Goal: Task Accomplishment & Management: Manage account settings

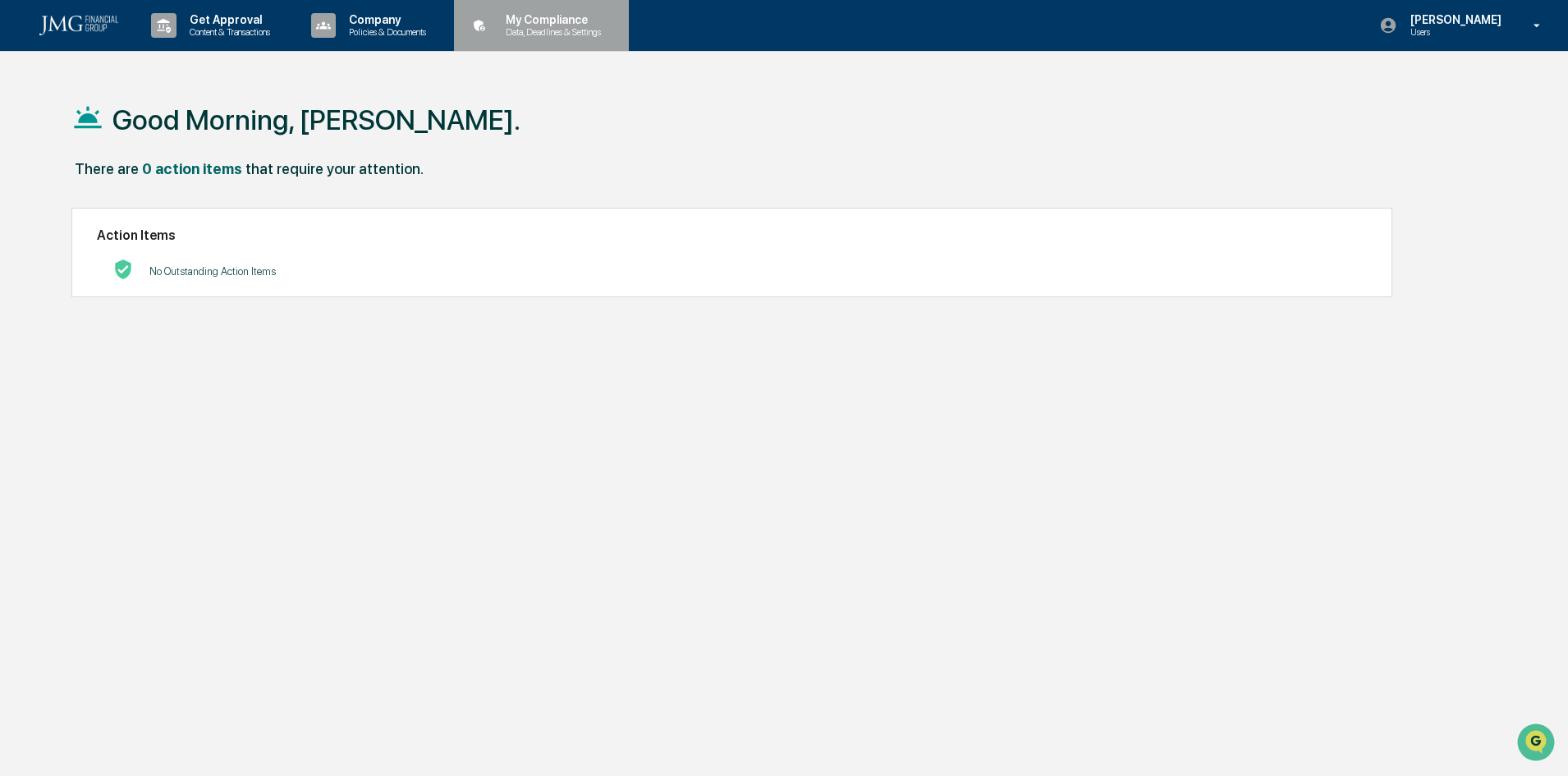
click at [537, 26] on p "Data, Deadlines & Settings" at bounding box center [550, 32] width 117 height 12
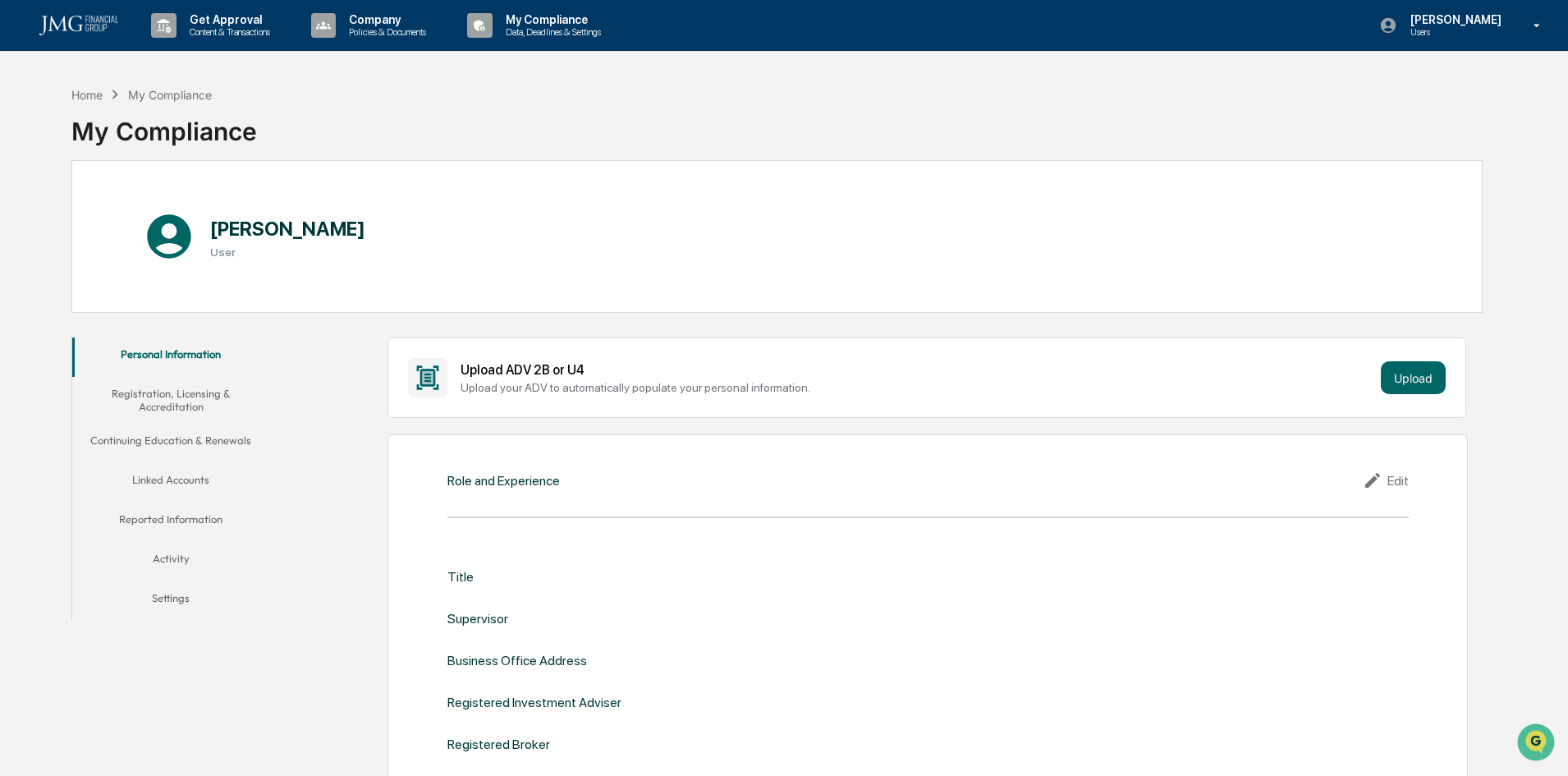
click at [201, 479] on button "Linked Accounts" at bounding box center [170, 482] width 197 height 39
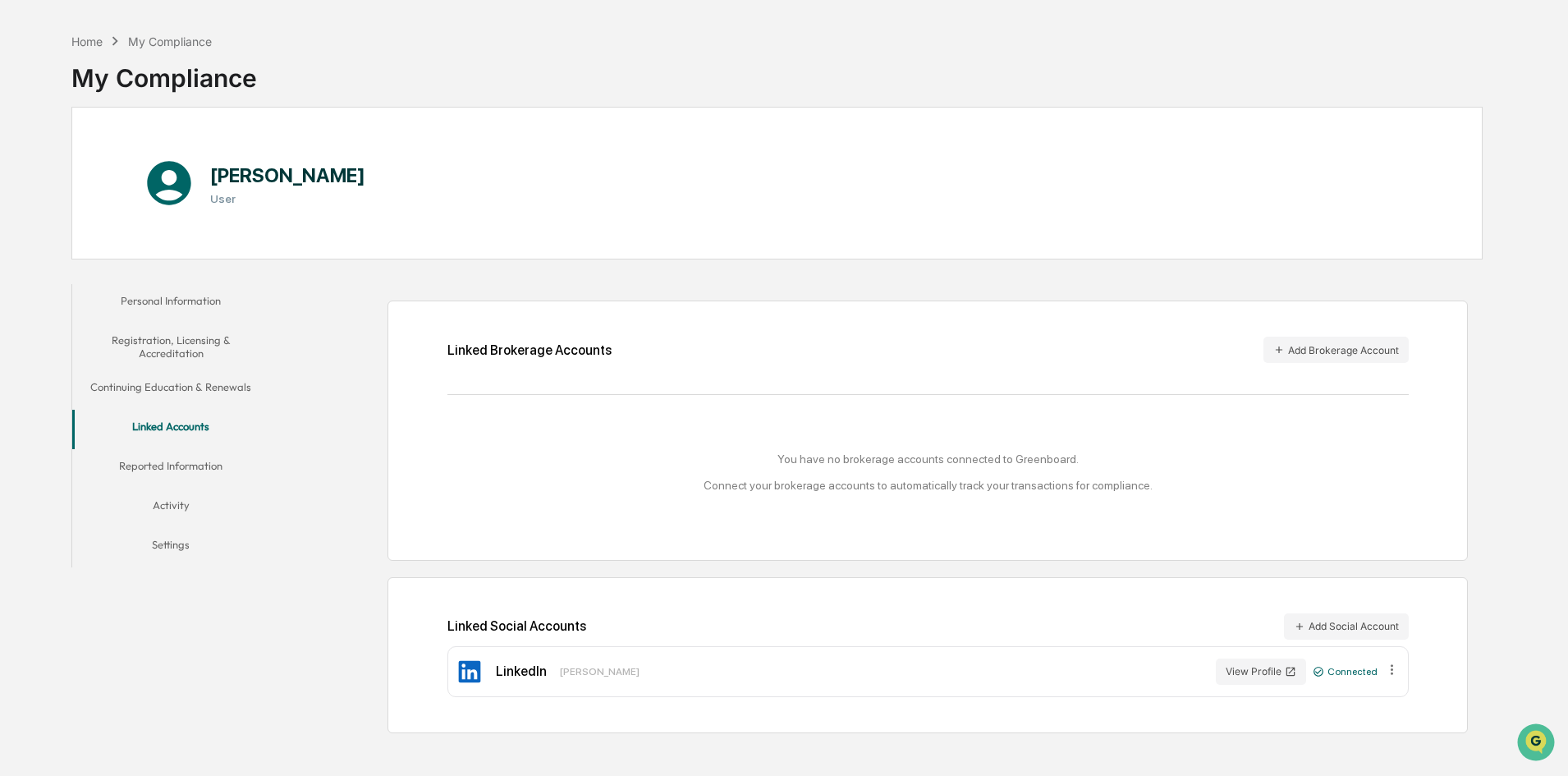
scroll to position [78, 0]
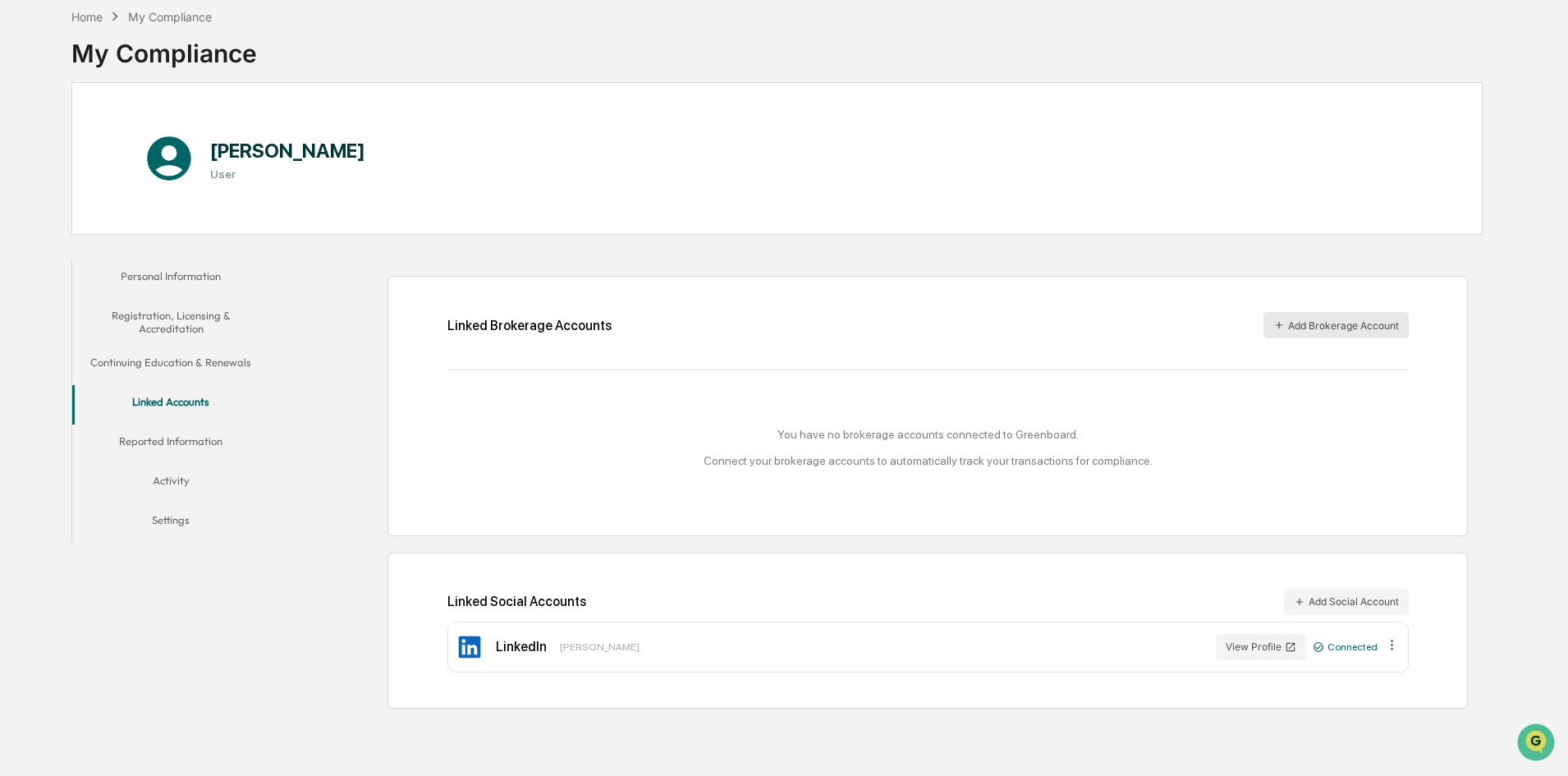
click at [1279, 323] on icon "button" at bounding box center [1279, 326] width 7 height 7
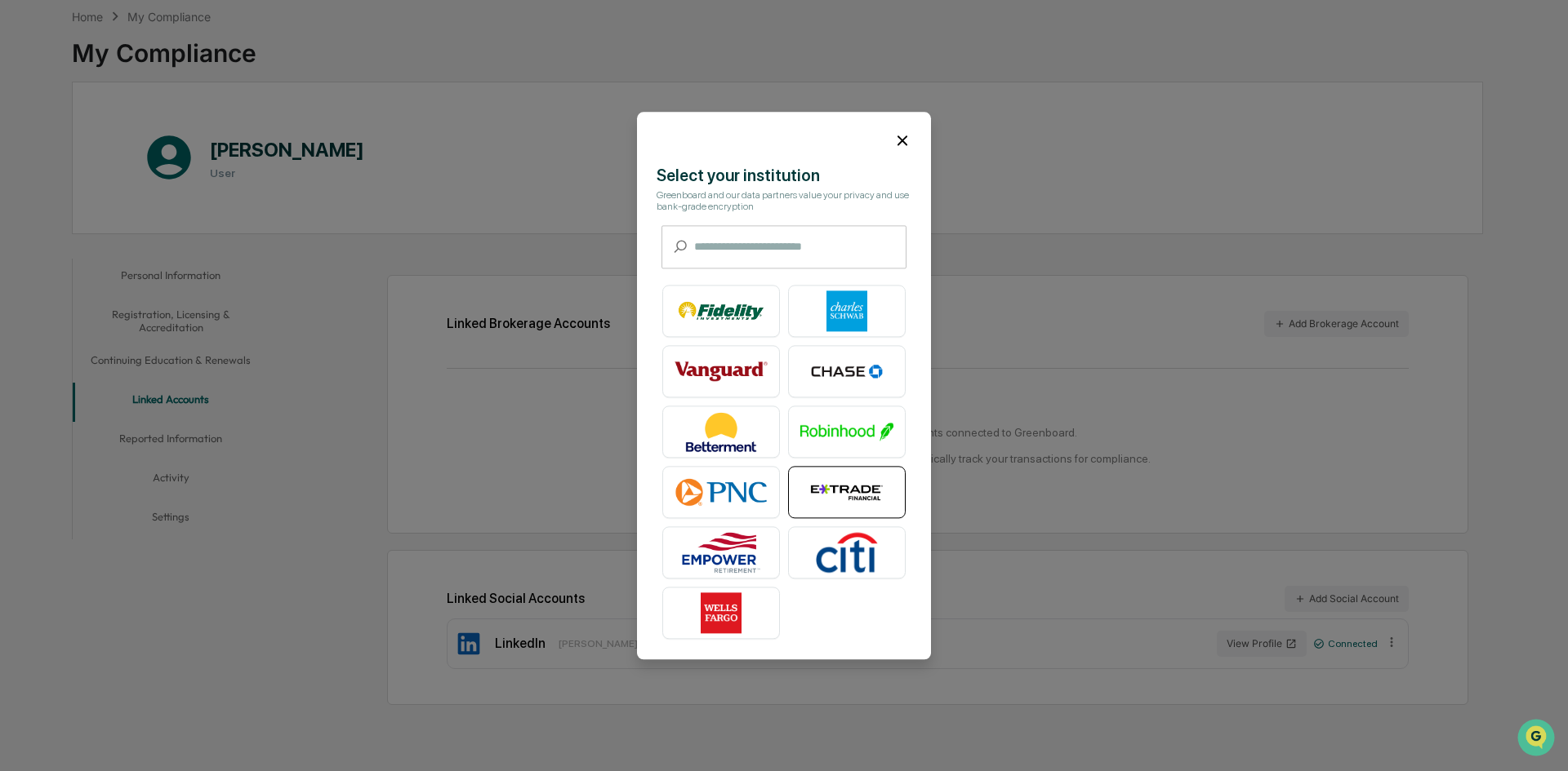
click at [835, 490] on img at bounding box center [847, 492] width 93 height 41
click at [903, 140] on icon at bounding box center [902, 141] width 10 height 10
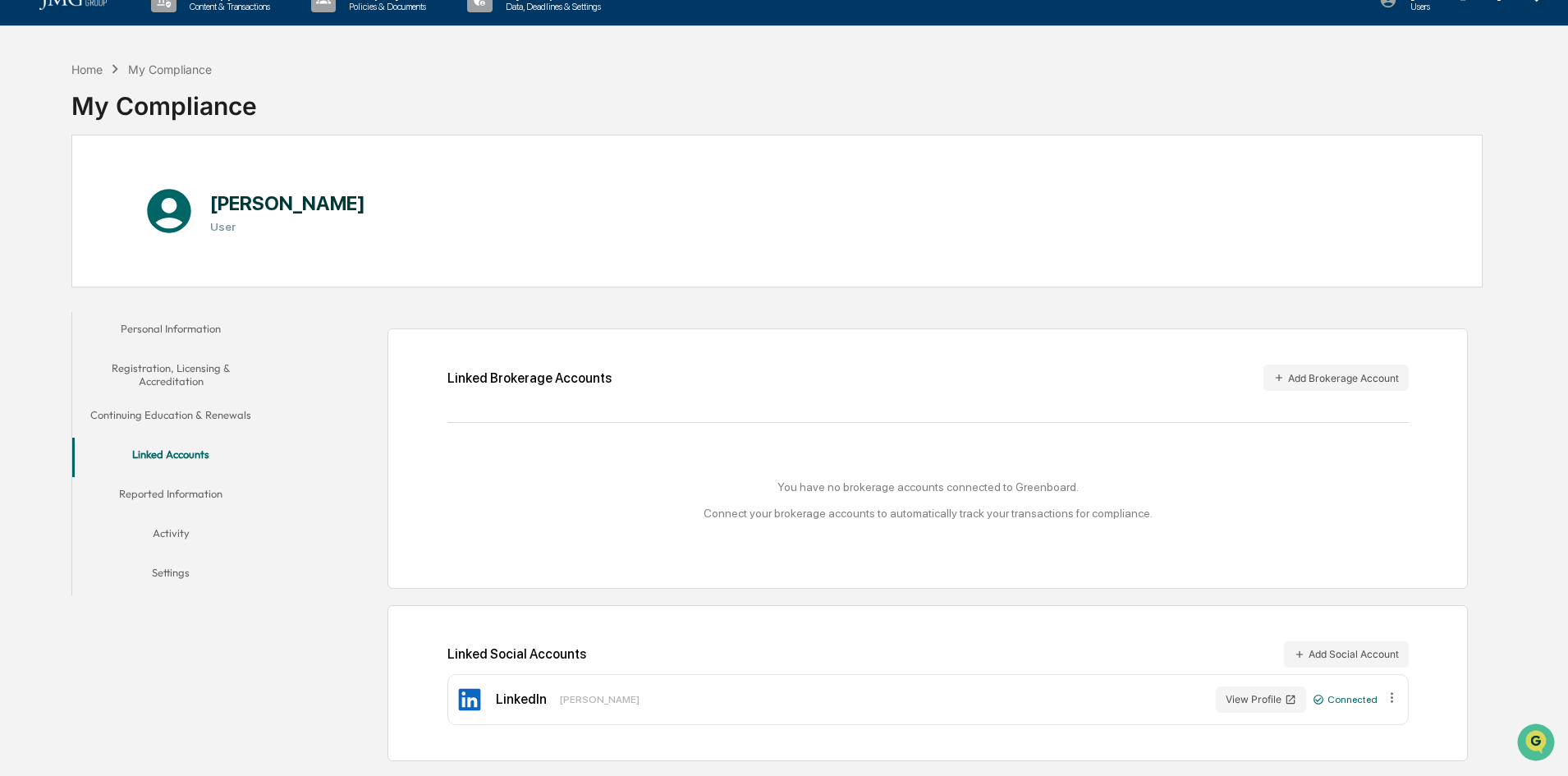
scroll to position [0, 0]
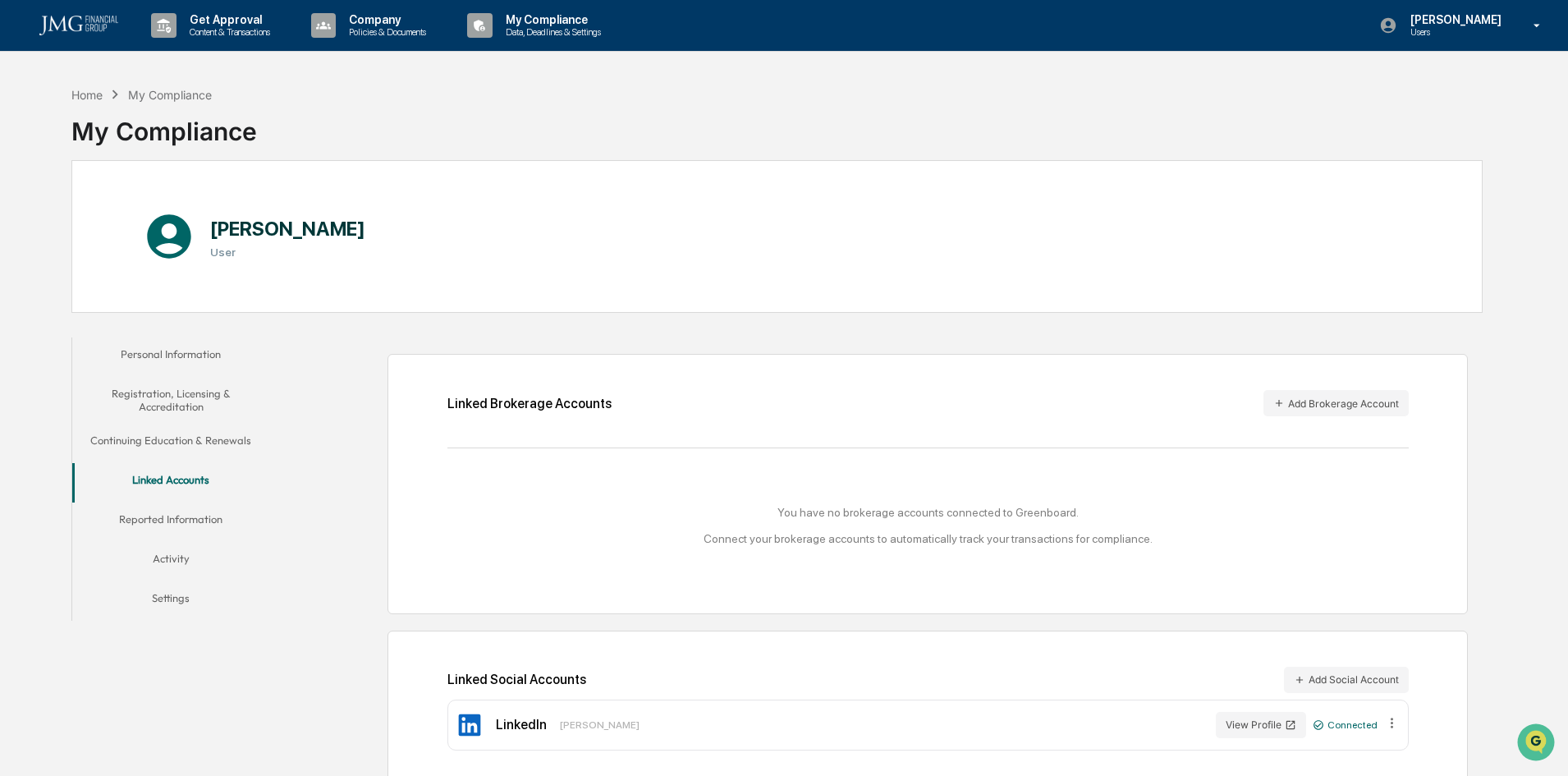
click at [168, 556] on button "Activity" at bounding box center [170, 561] width 197 height 39
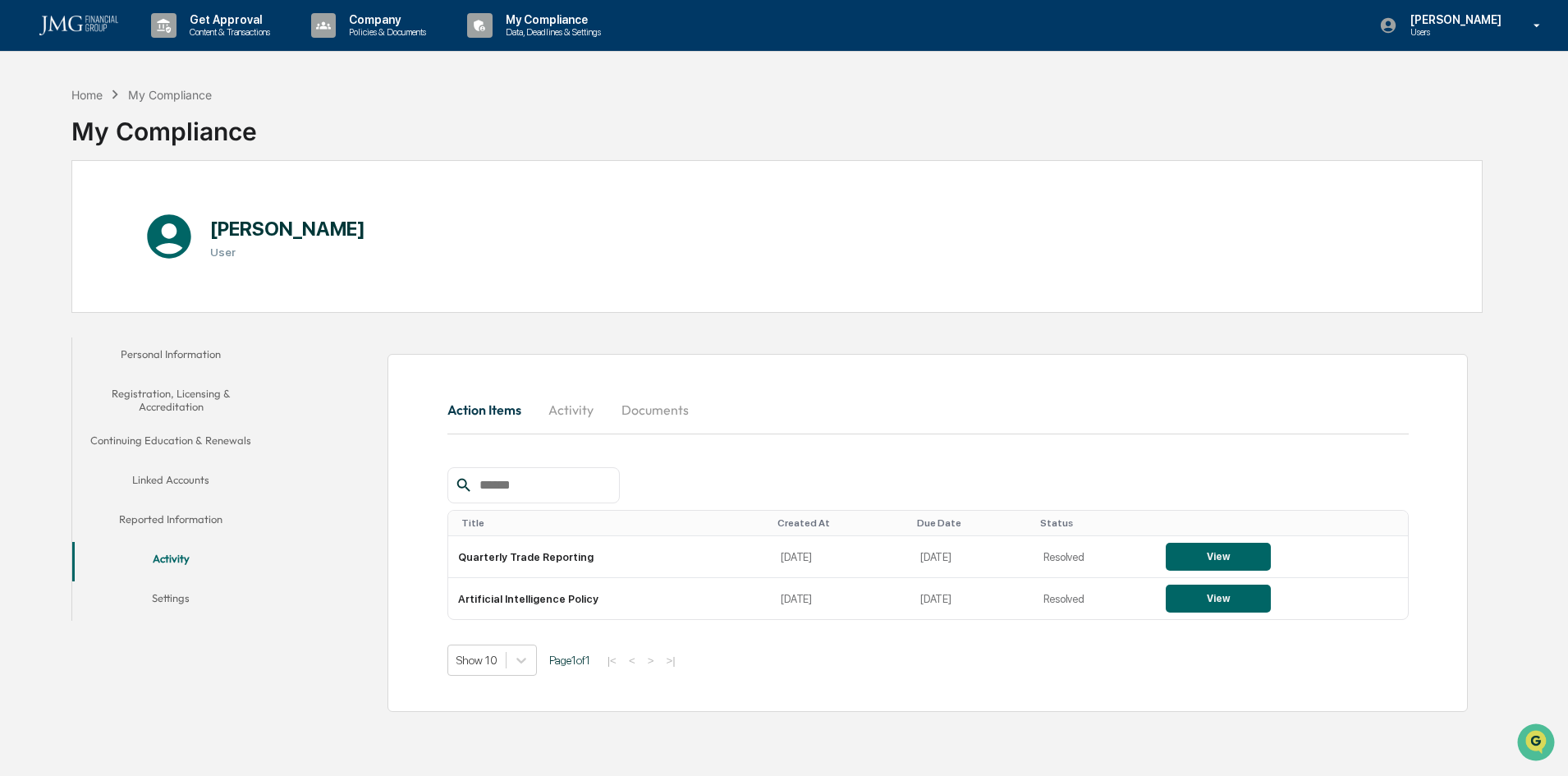
click at [186, 517] on button "Reported Information" at bounding box center [170, 522] width 197 height 39
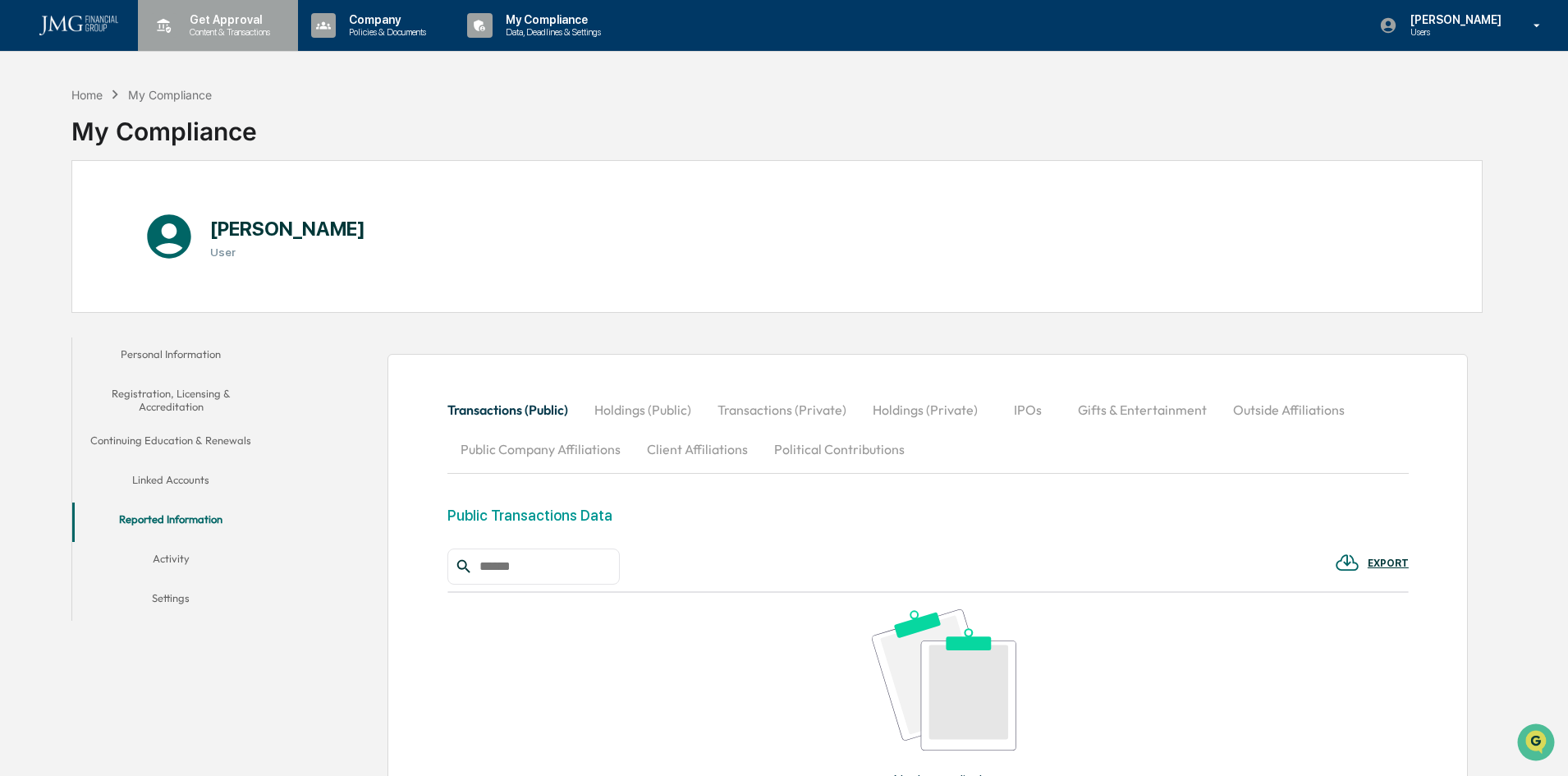
click at [219, 27] on p "Content & Transactions" at bounding box center [226, 32] width 101 height 12
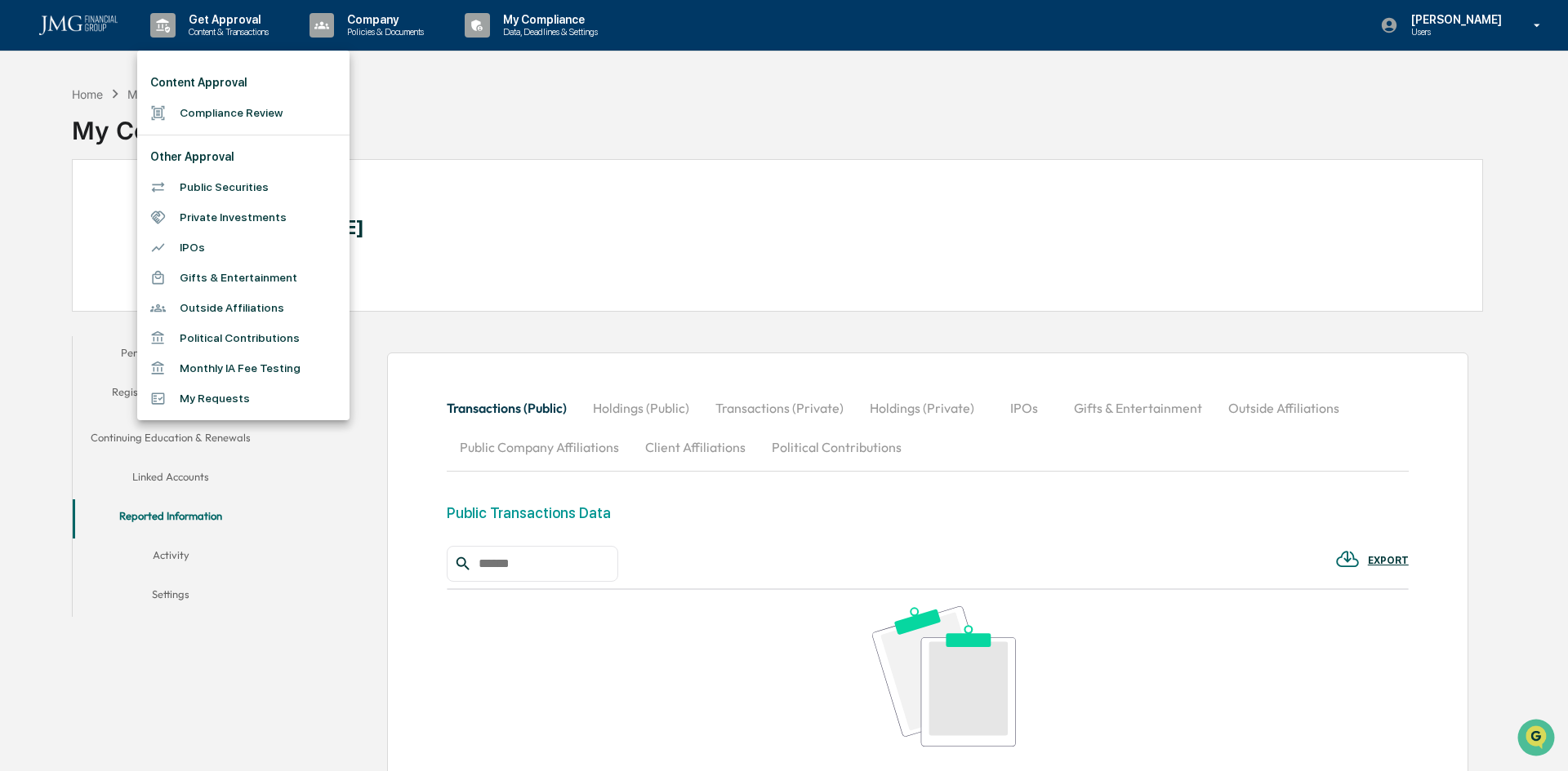
click at [347, 522] on div at bounding box center [784, 385] width 1568 height 771
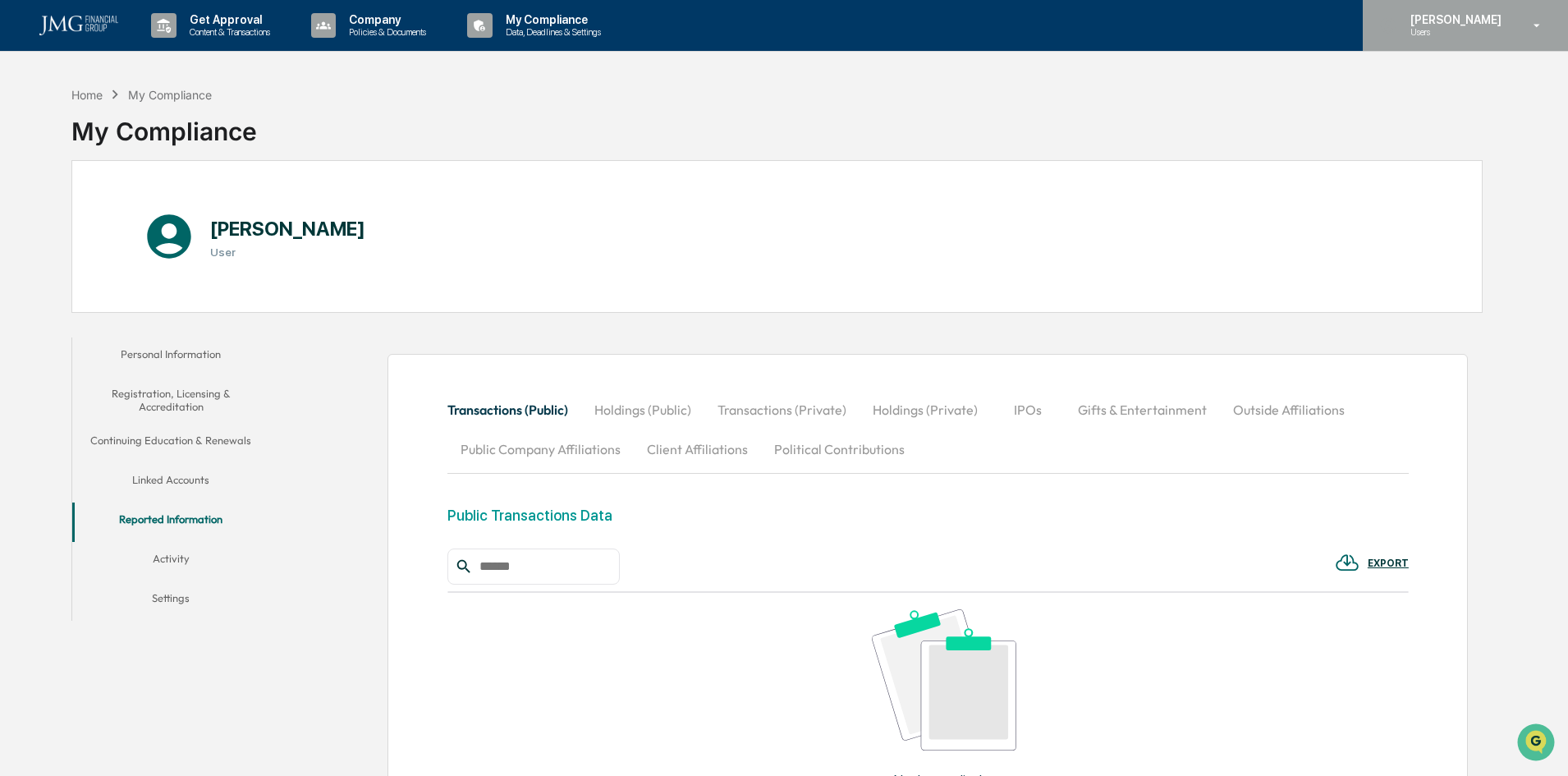
click at [1541, 22] on icon at bounding box center [1537, 26] width 29 height 16
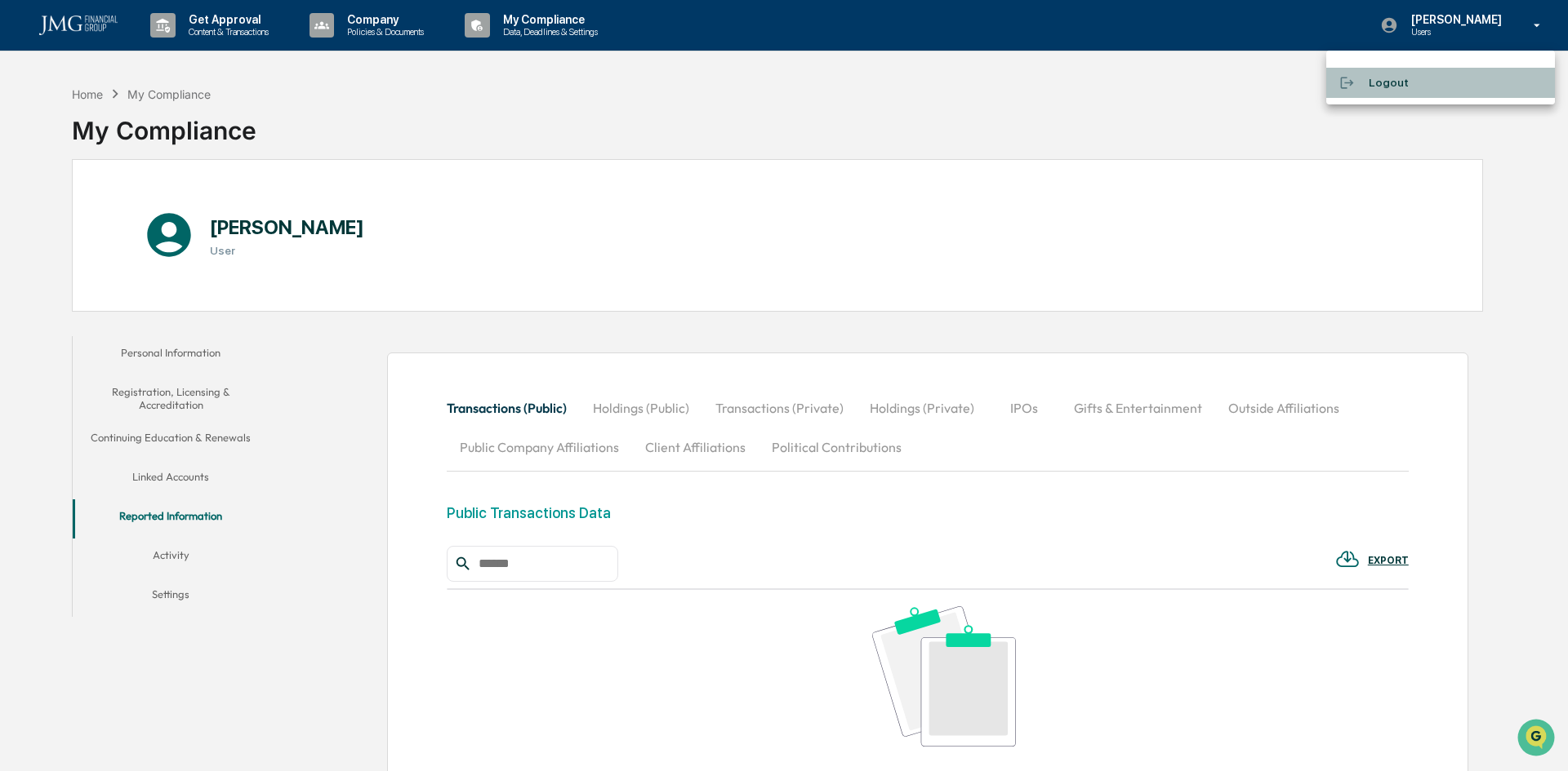
click at [1379, 82] on li "Logout" at bounding box center [1440, 83] width 229 height 30
